Goal: Find specific page/section: Find specific page/section

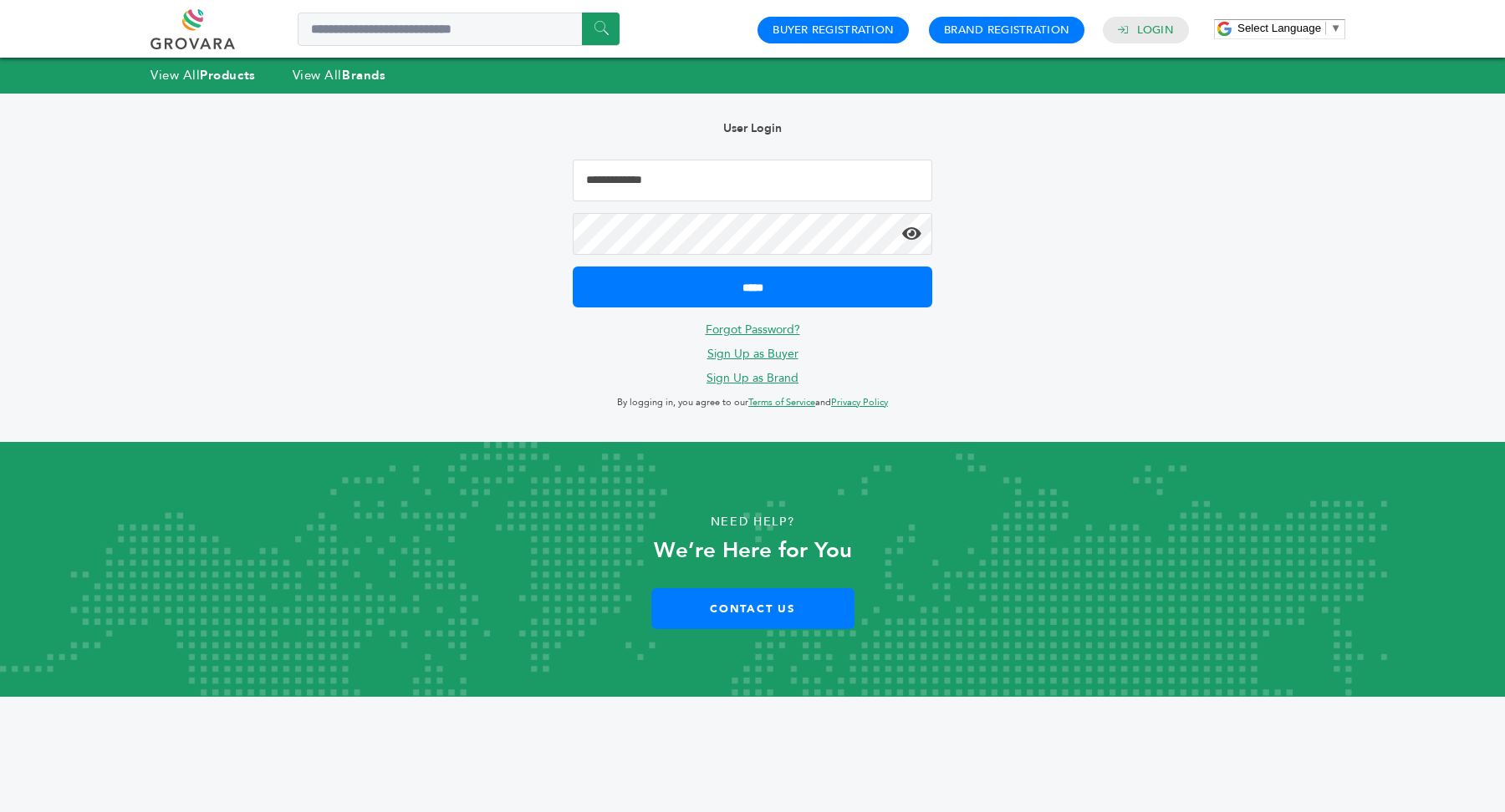
click at [702, 172] on input "Email Address" at bounding box center [752, 180] width 360 height 41
type input "**********"
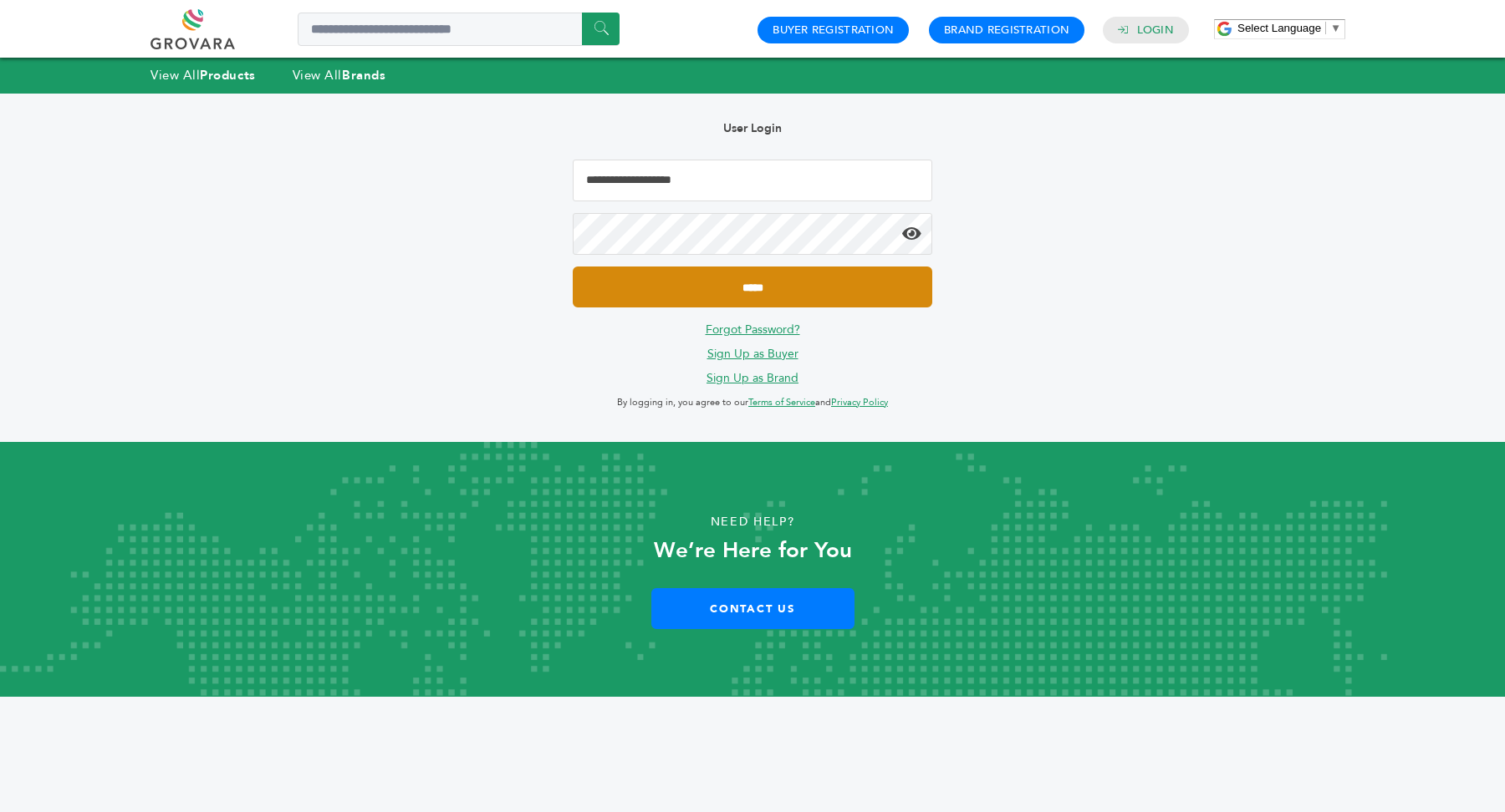
click at [766, 290] on input "*****" at bounding box center [752, 287] width 360 height 41
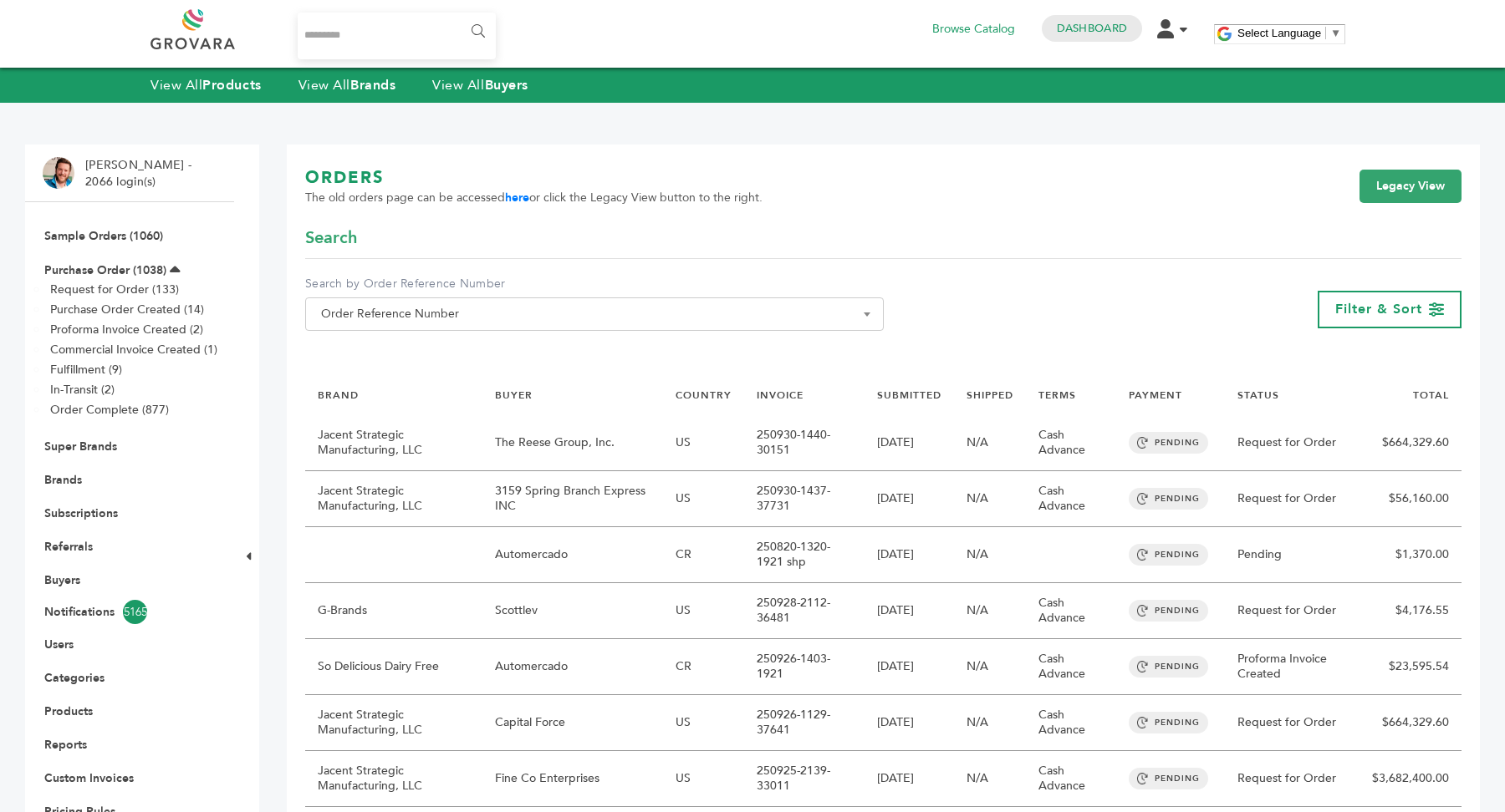
click at [405, 38] on input "Search..." at bounding box center [397, 36] width 198 height 47
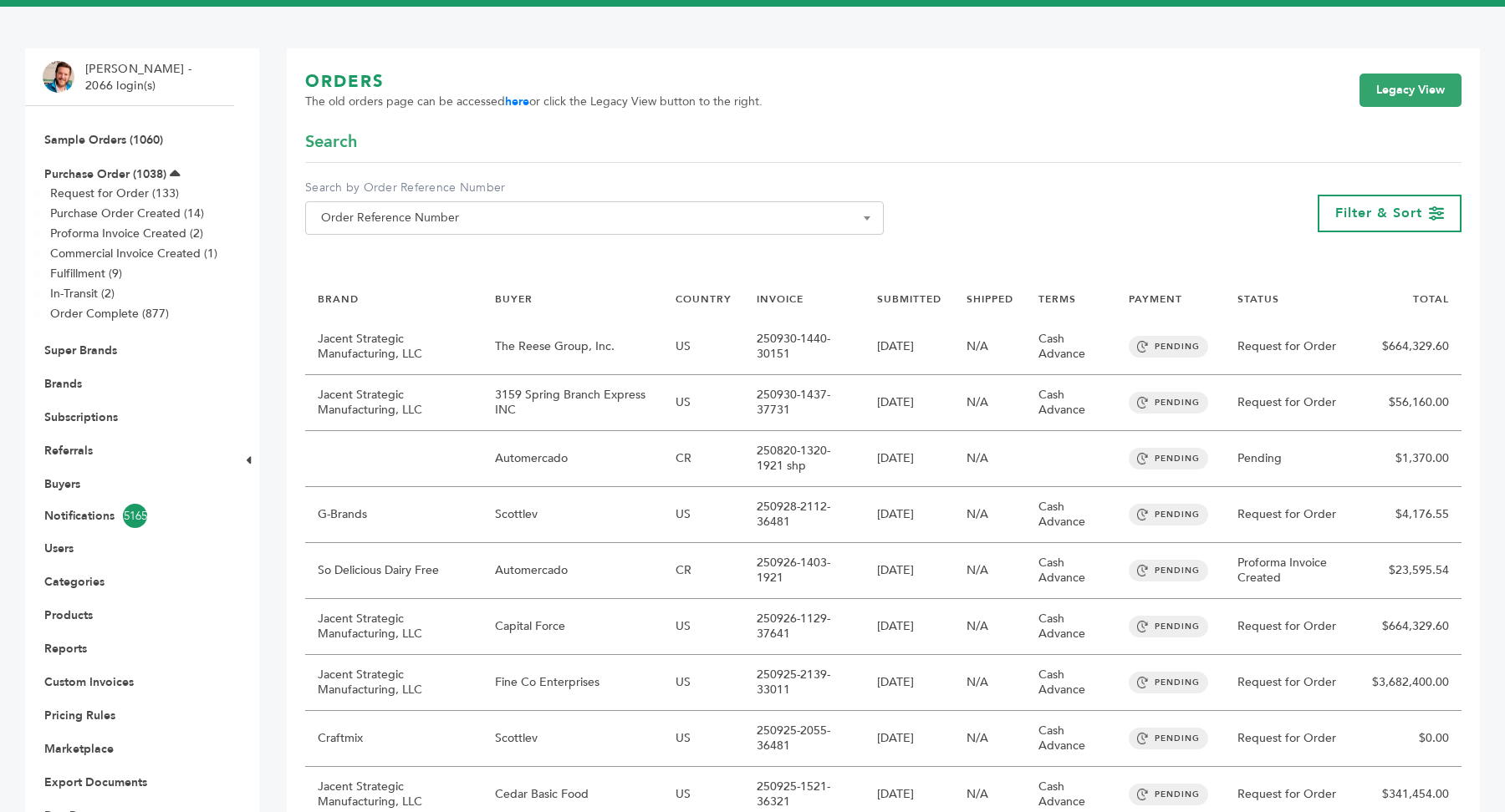
scroll to position [101, 0]
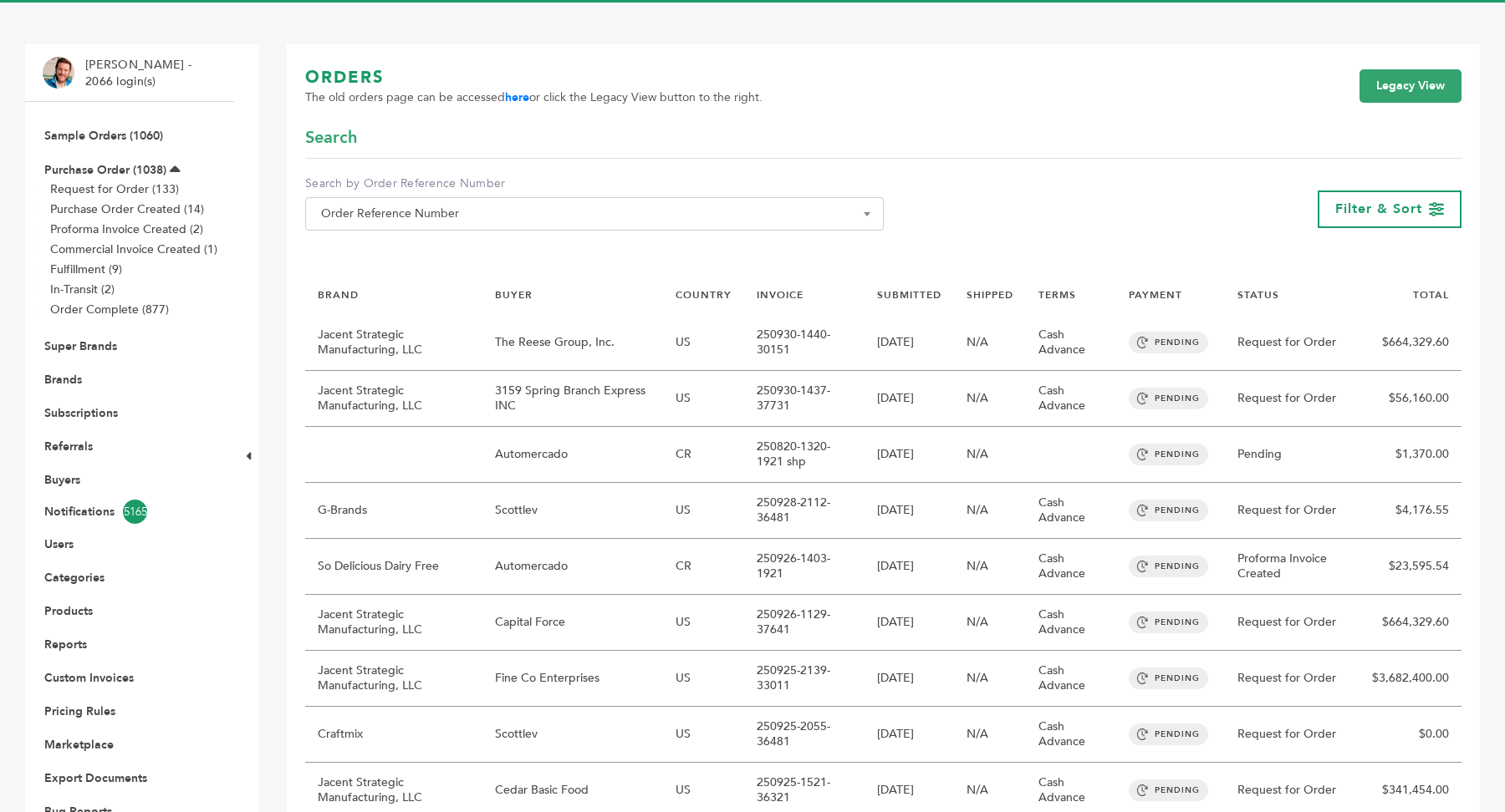
click at [72, 370] on li "Brands" at bounding box center [129, 380] width 174 height 34
click at [68, 377] on link "Brands" at bounding box center [63, 380] width 37 height 16
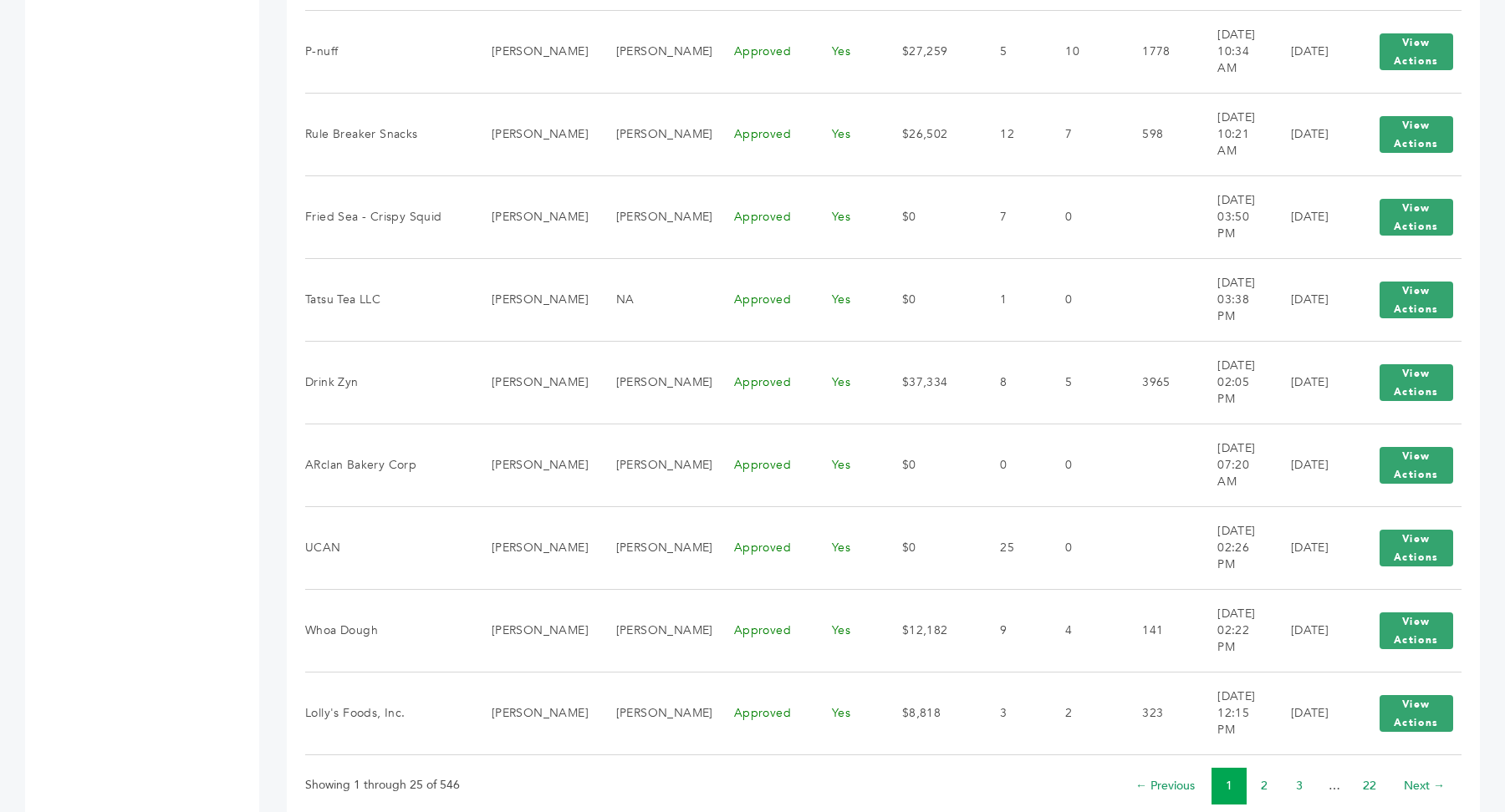
scroll to position [1797, 0]
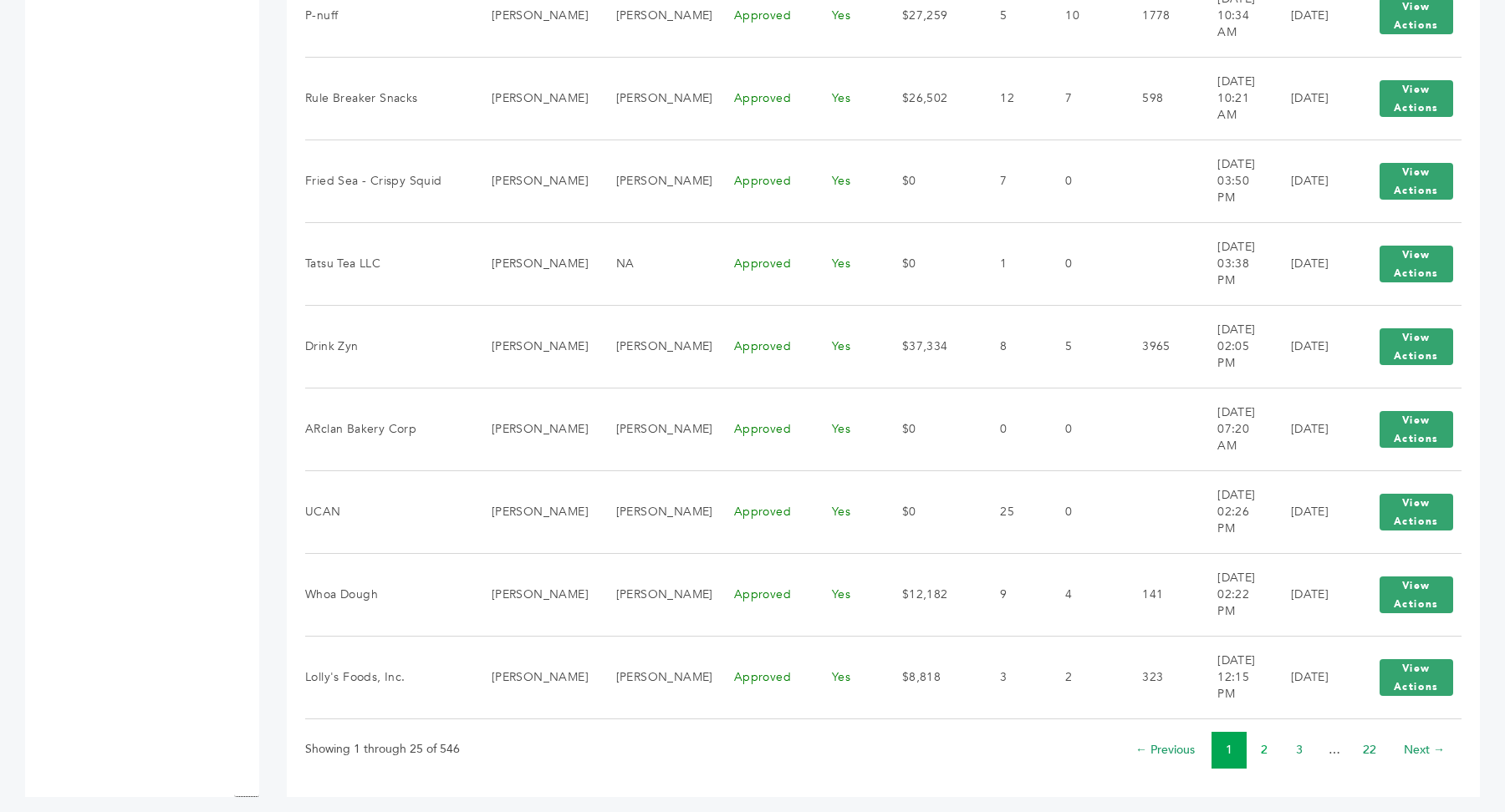
click at [1265, 743] on link "2" at bounding box center [1264, 749] width 7 height 16
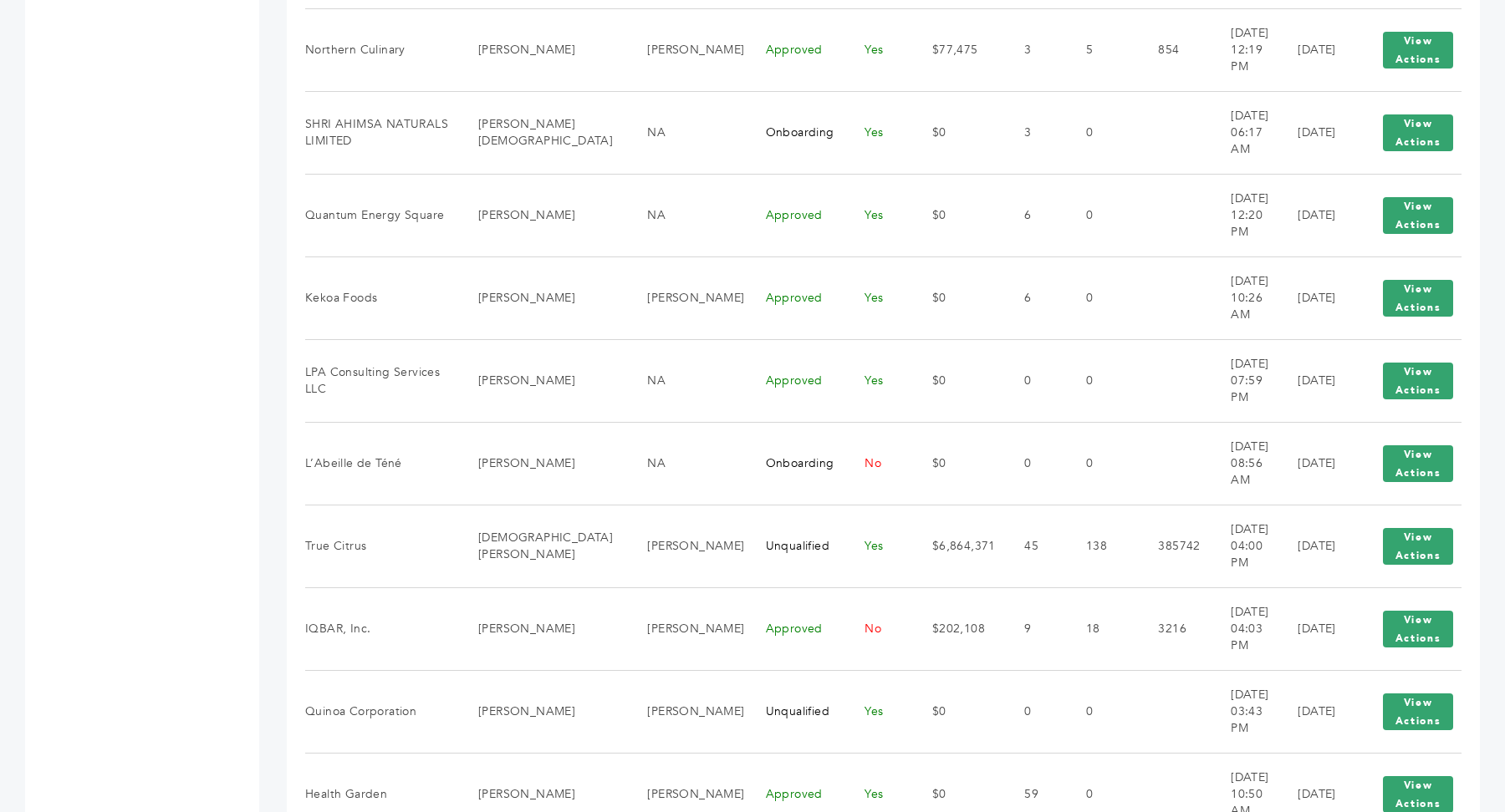
scroll to position [1797, 0]
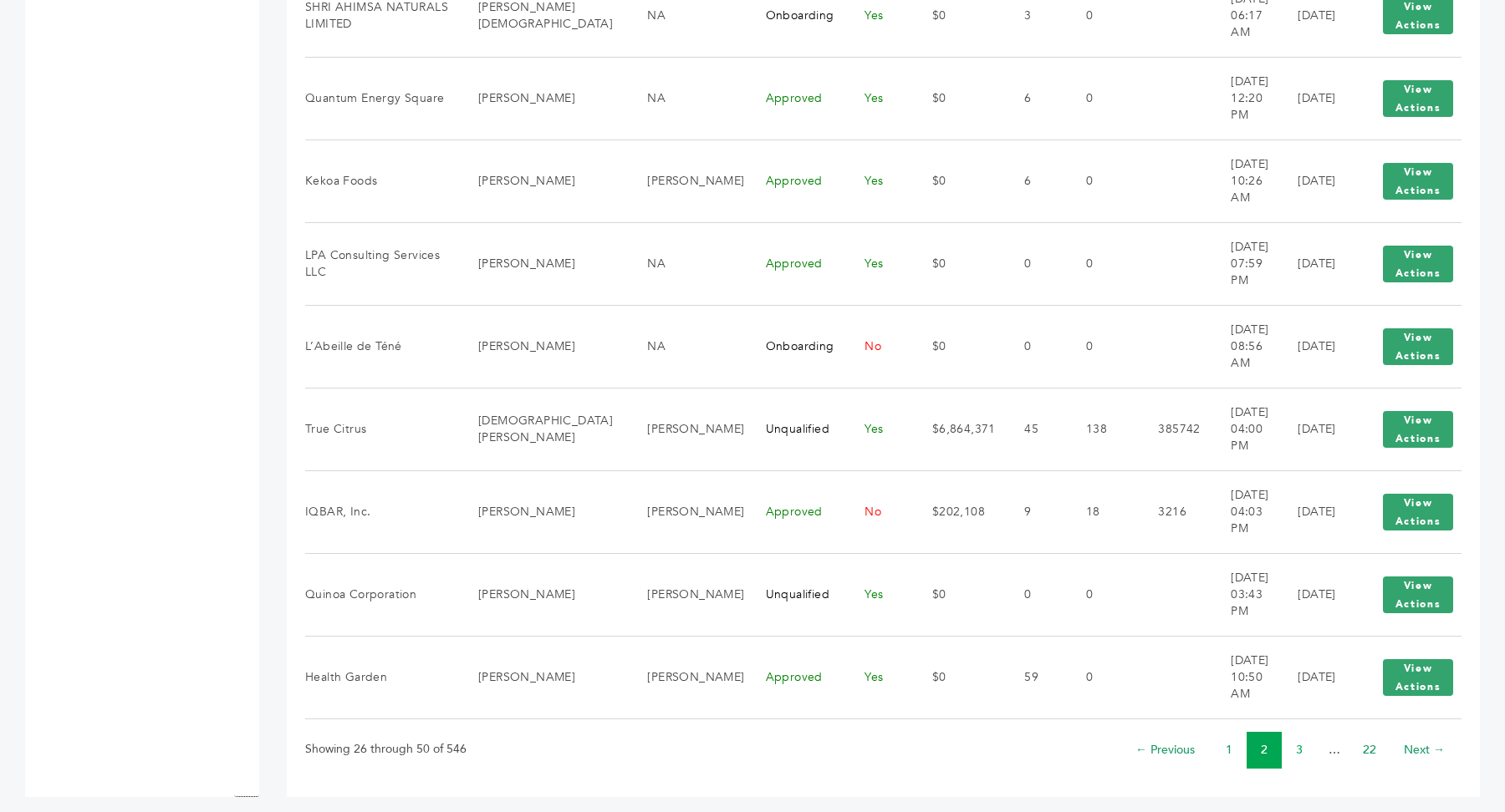
click at [1299, 742] on link "3" at bounding box center [1299, 749] width 7 height 16
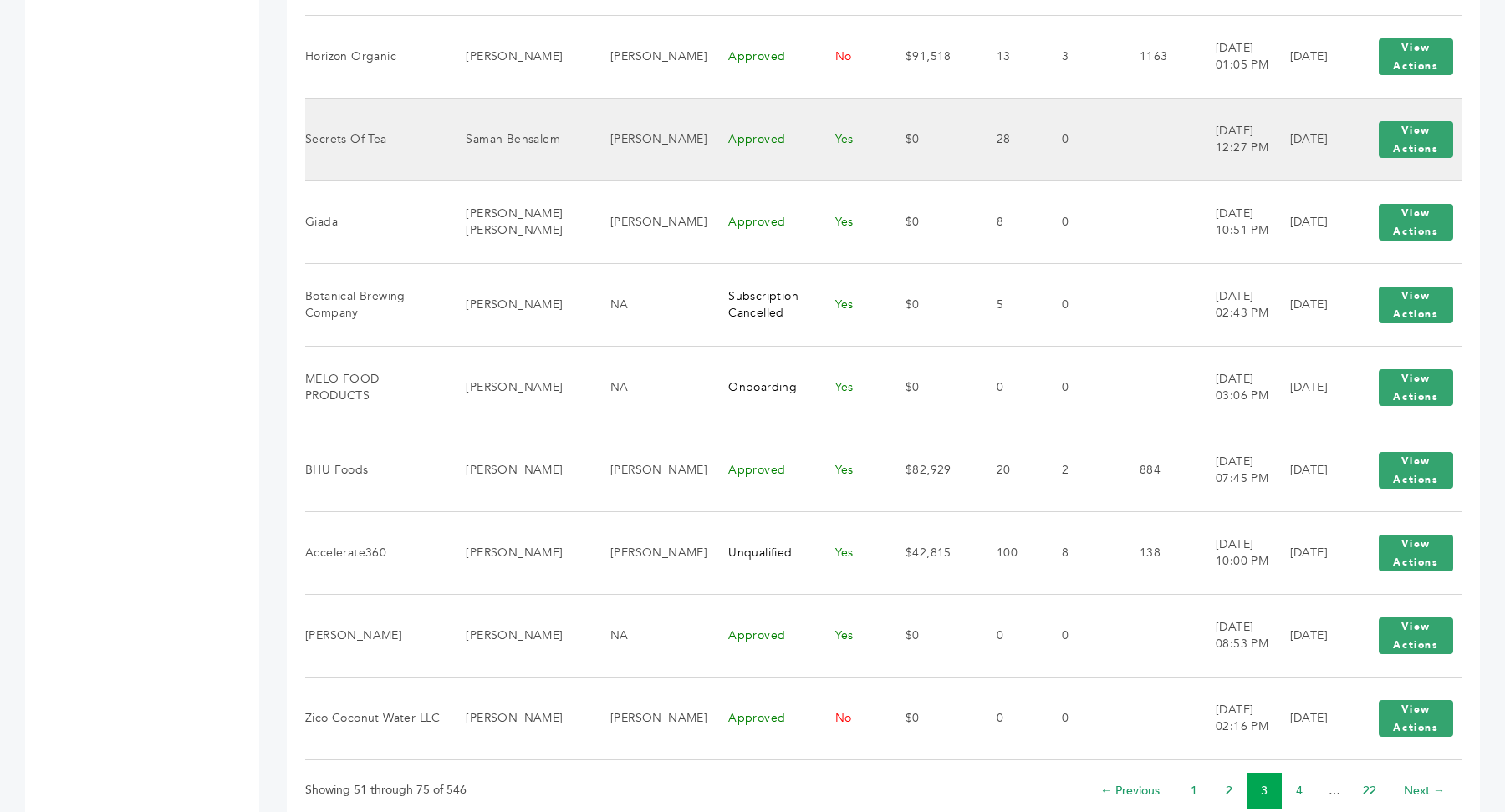
scroll to position [1797, 0]
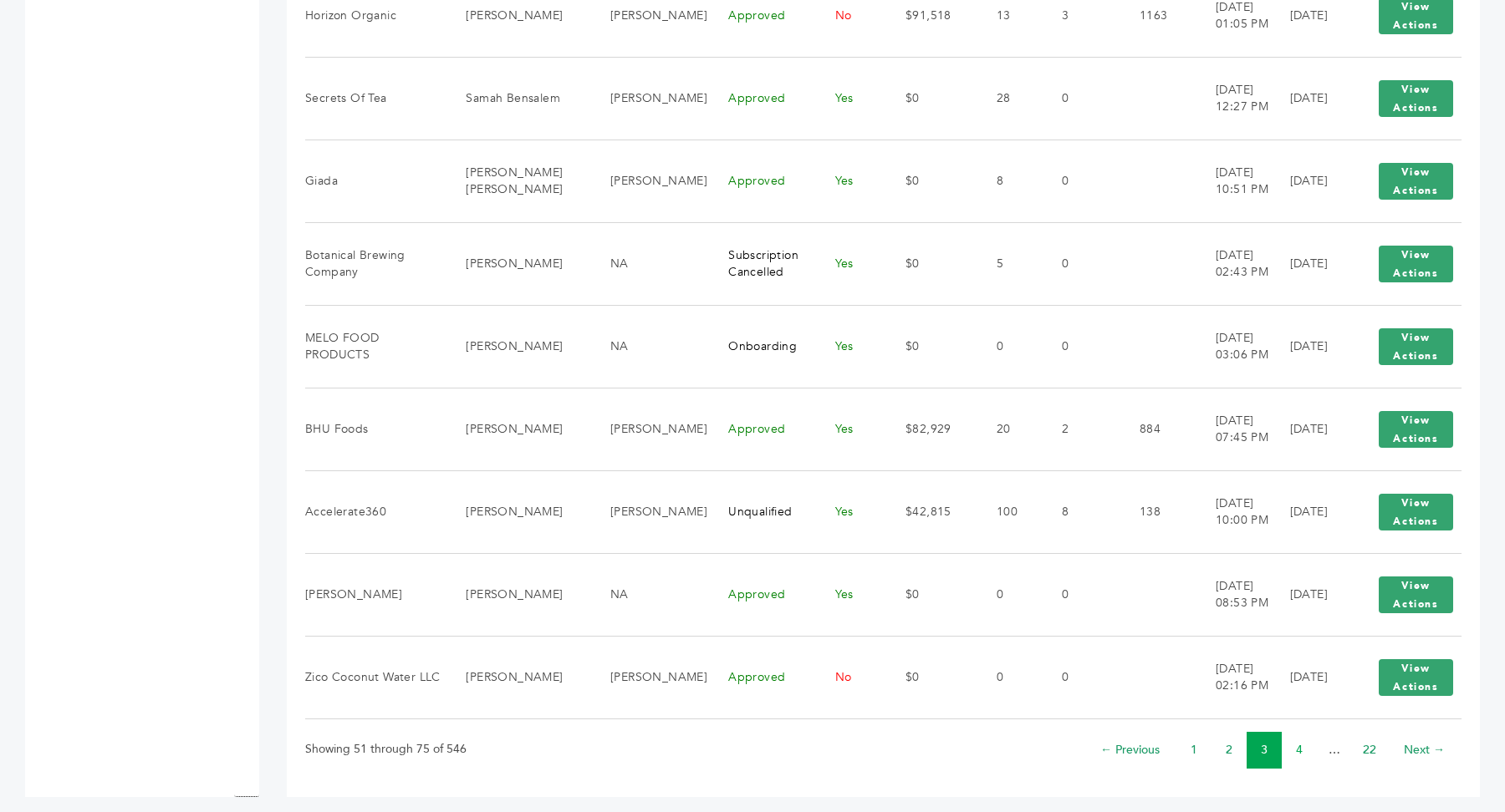
click at [1299, 742] on link "4" at bounding box center [1299, 749] width 7 height 16
